Goal: Task Accomplishment & Management: Manage account settings

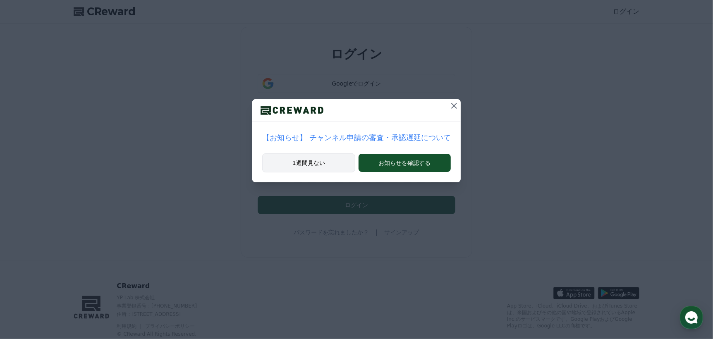
click at [338, 161] on button "1週間見ない" at bounding box center [308, 162] width 93 height 19
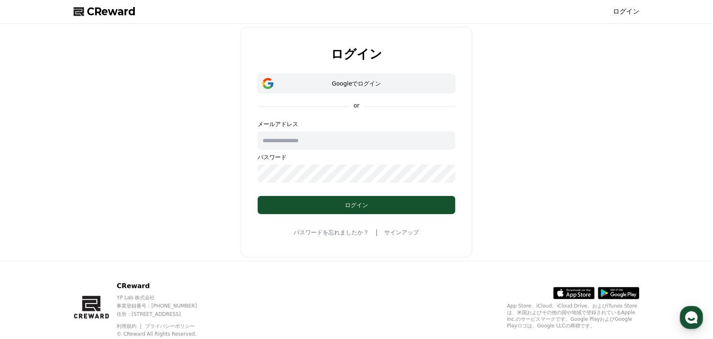
click at [382, 79] on div "Googleでログイン" at bounding box center [357, 83] width 174 height 8
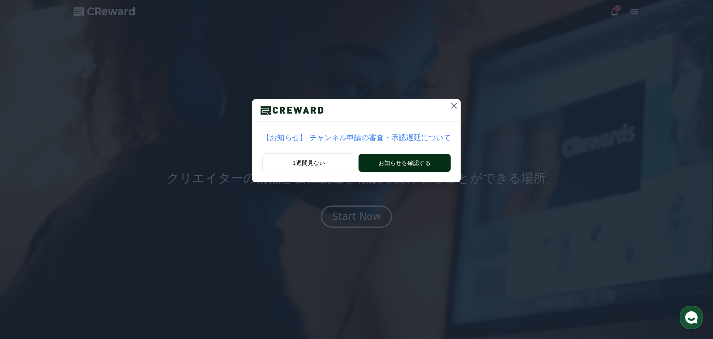
click at [402, 162] on button "お知らせを確認する" at bounding box center [405, 163] width 92 height 18
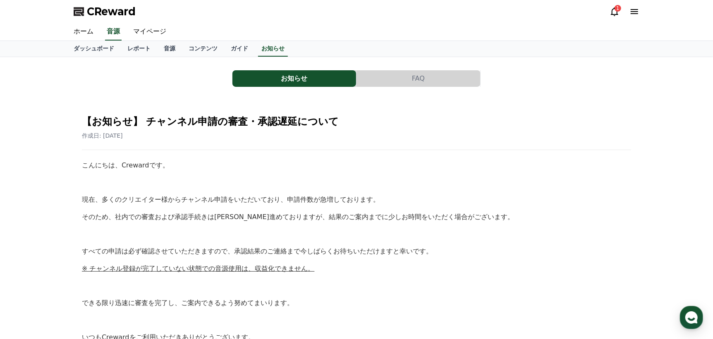
click at [619, 10] on div "1" at bounding box center [618, 8] width 7 height 7
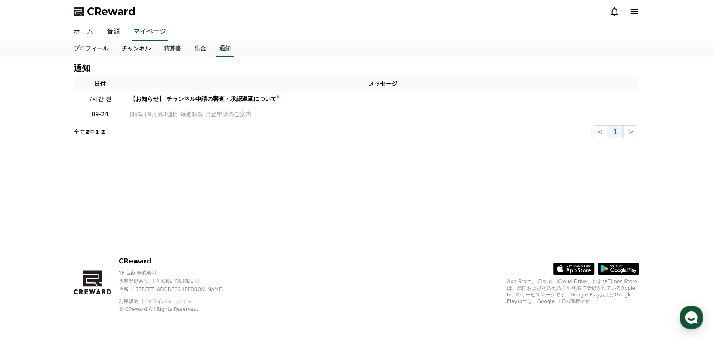
click at [129, 50] on link "チャンネル" at bounding box center [136, 49] width 42 height 16
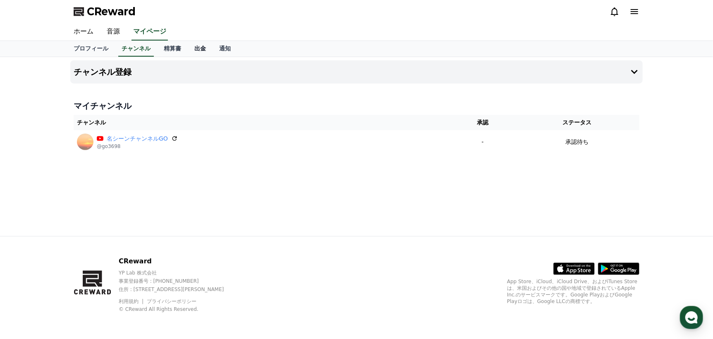
click at [188, 45] on link "出金" at bounding box center [200, 49] width 25 height 16
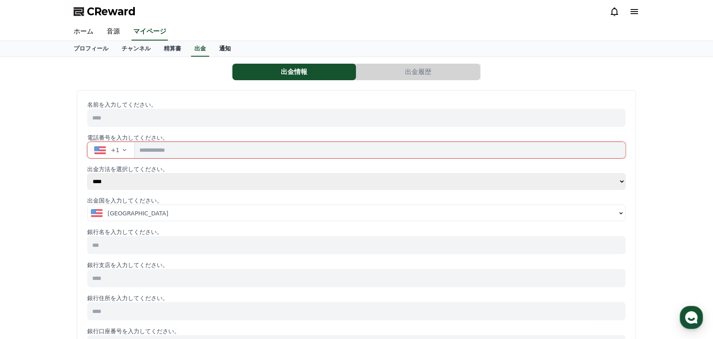
click at [213, 47] on link "通知" at bounding box center [225, 49] width 25 height 16
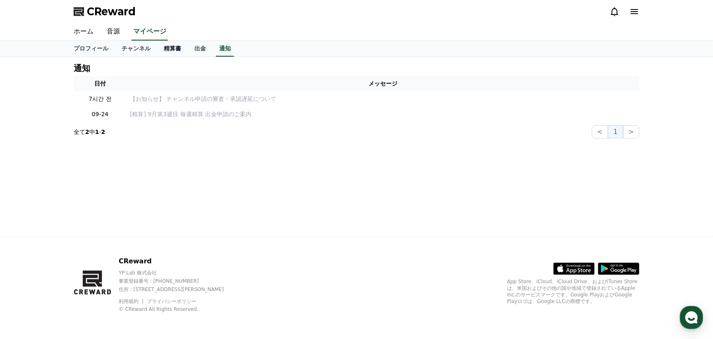
click at [157, 51] on link "精算書" at bounding box center [172, 49] width 31 height 16
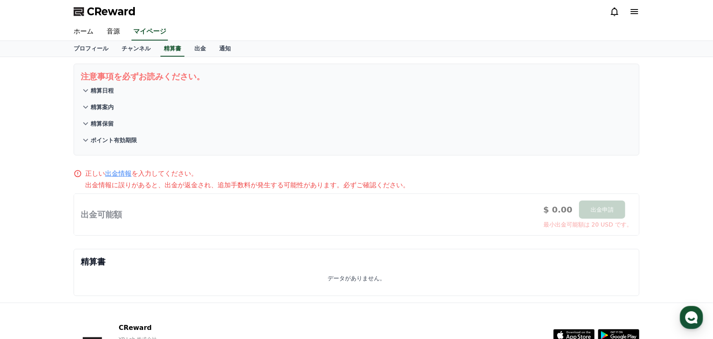
click at [634, 14] on icon at bounding box center [634, 11] width 7 height 5
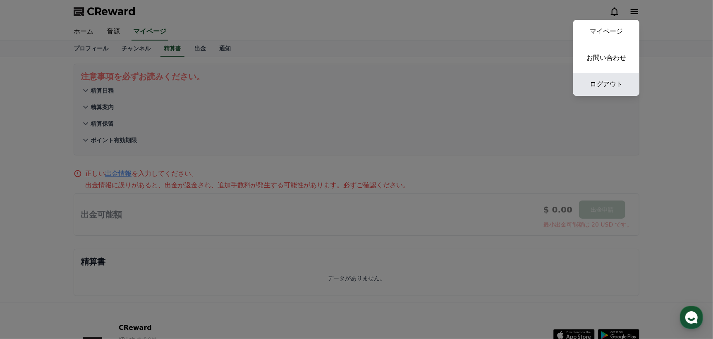
click at [603, 81] on link "ログアウト" at bounding box center [606, 84] width 66 height 23
